Goal: Find specific page/section: Find specific page/section

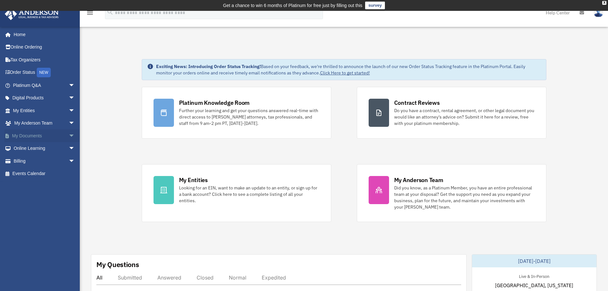
click at [69, 134] on span "arrow_drop_down" at bounding box center [75, 135] width 13 height 13
click at [41, 172] on link "Forms Library" at bounding box center [47, 173] width 76 height 13
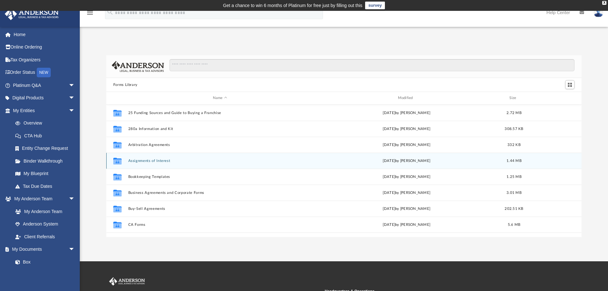
scroll to position [140, 470]
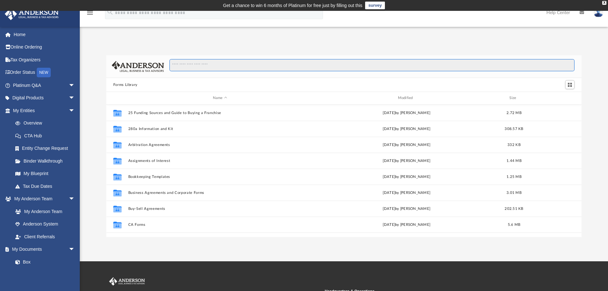
click at [289, 67] on input "Search files and folders" at bounding box center [371, 65] width 405 height 12
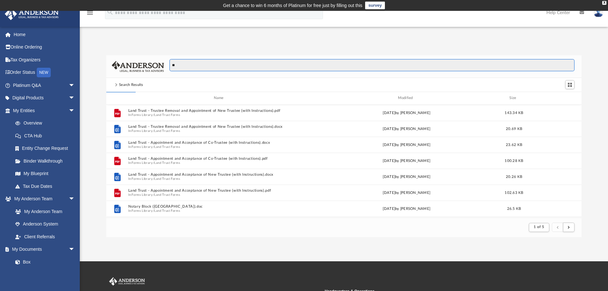
type input "*"
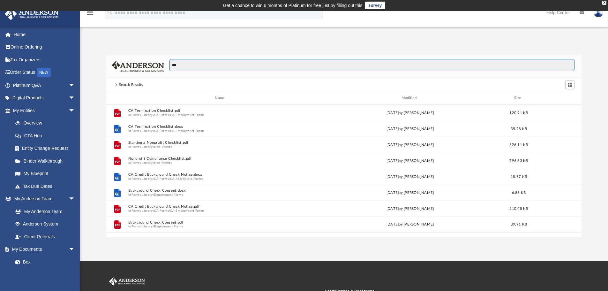
scroll to position [140, 470]
type input "*"
